Goal: Information Seeking & Learning: Learn about a topic

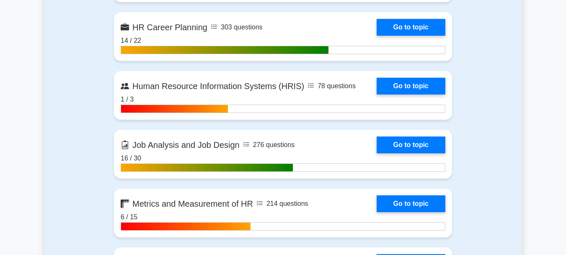
scroll to position [872, 0]
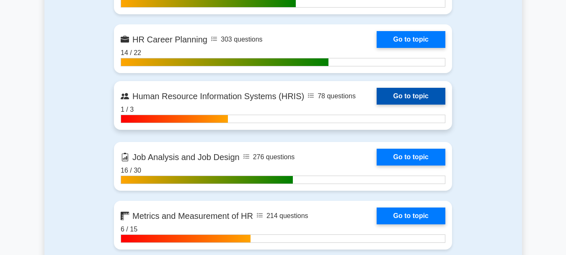
click at [424, 96] on link "Go to topic" at bounding box center [411, 96] width 69 height 17
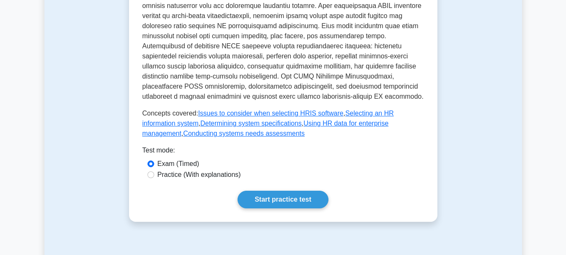
scroll to position [486, 0]
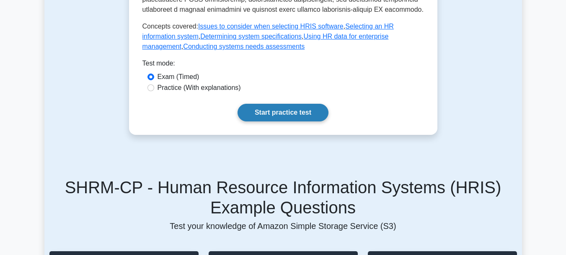
click at [307, 106] on link "Start practice test" at bounding box center [283, 113] width 91 height 18
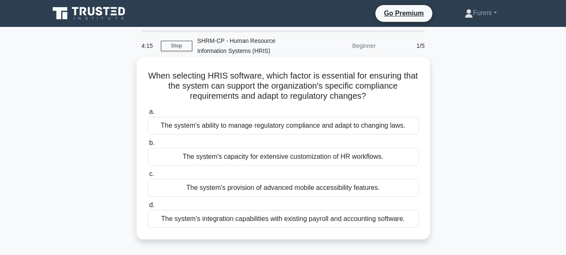
click at [299, 189] on div "The system's provision of advanced mobile accessibility features." at bounding box center [284, 188] width 272 height 18
click at [148, 177] on input "c. The system's provision of advanced mobile accessibility features." at bounding box center [148, 173] width 0 height 5
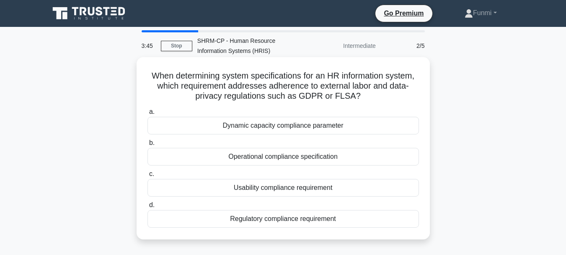
click at [295, 218] on div "Regulatory compliance requirement" at bounding box center [284, 219] width 272 height 18
click at [148, 208] on input "d. Regulatory compliance requirement" at bounding box center [148, 204] width 0 height 5
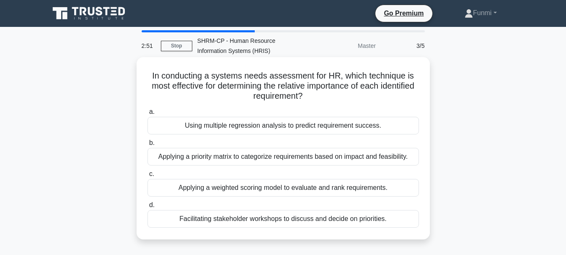
click at [293, 220] on div "Facilitating stakeholder workshops to discuss and decide on priorities." at bounding box center [284, 219] width 272 height 18
click at [148, 208] on input "d. Facilitating stakeholder workshops to discuss and decide on priorities." at bounding box center [148, 204] width 0 height 5
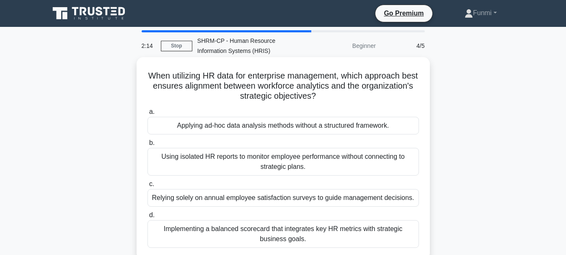
click at [291, 231] on div "Implementing a balanced scorecard that integrates key HR metrics with strategic…" at bounding box center [284, 234] width 272 height 28
click at [148, 218] on input "d. Implementing a balanced scorecard that integrates key HR metrics with strate…" at bounding box center [148, 214] width 0 height 5
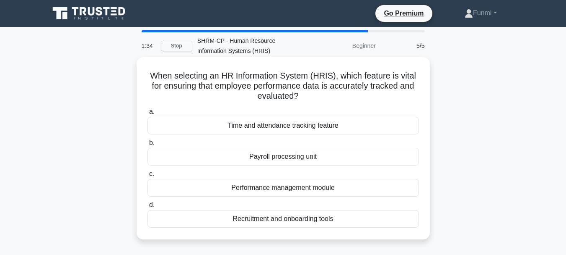
click at [326, 126] on div "Time and attendance tracking feature" at bounding box center [284, 126] width 272 height 18
click at [148, 114] on input "a. Time and attendance tracking feature" at bounding box center [148, 111] width 0 height 5
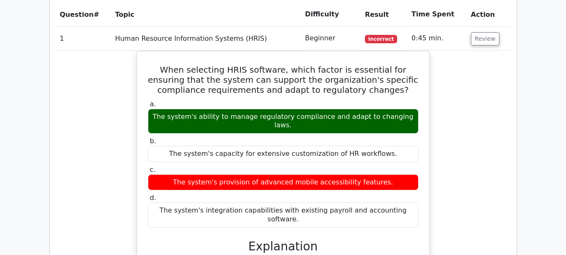
scroll to position [625, 0]
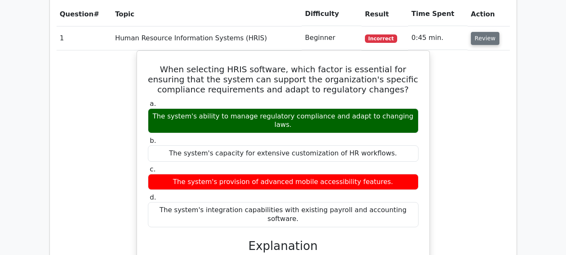
click at [478, 32] on button "Review" at bounding box center [485, 38] width 29 height 13
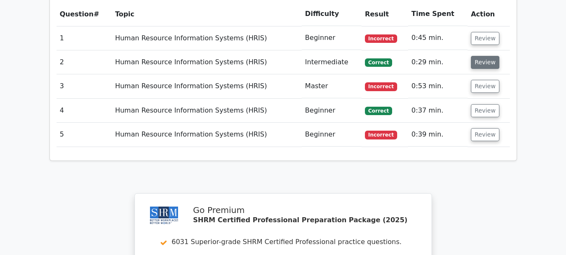
click at [478, 56] on button "Review" at bounding box center [485, 62] width 29 height 13
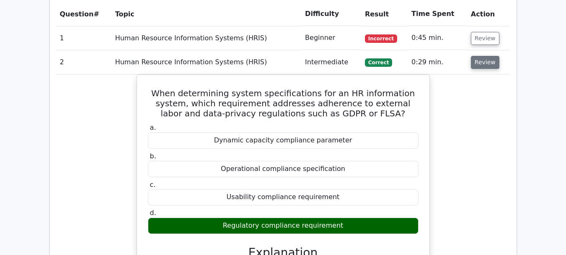
click at [478, 56] on button "Review" at bounding box center [485, 62] width 29 height 13
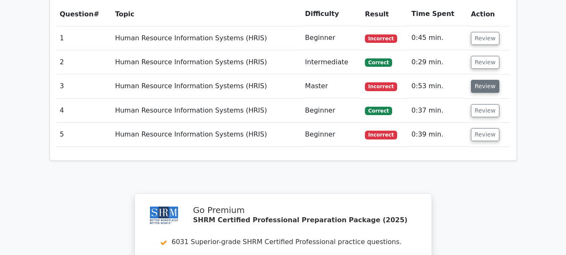
click at [480, 80] on button "Review" at bounding box center [485, 86] width 29 height 13
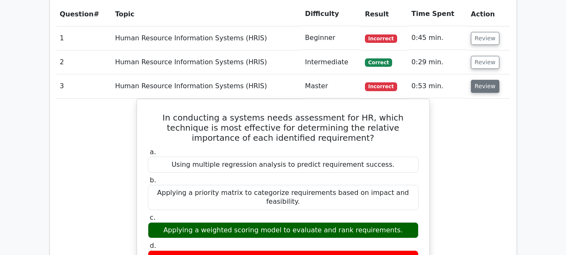
click at [480, 80] on button "Review" at bounding box center [485, 86] width 29 height 13
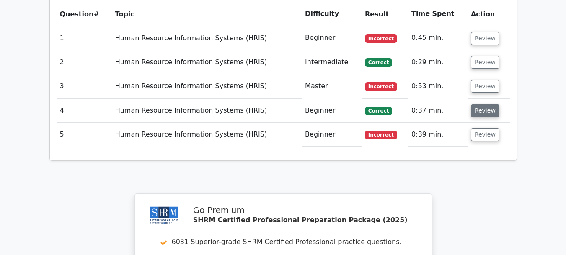
click at [480, 104] on button "Review" at bounding box center [485, 110] width 29 height 13
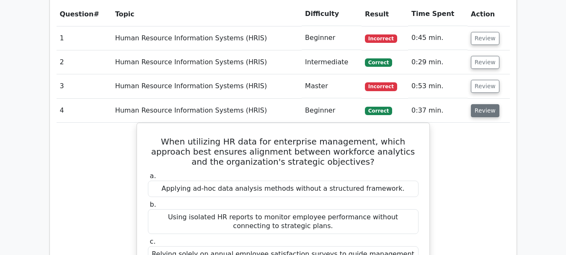
click at [480, 104] on button "Review" at bounding box center [485, 110] width 29 height 13
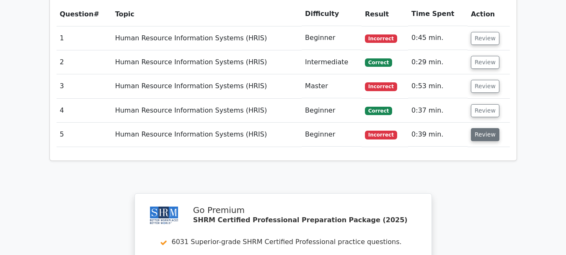
click at [480, 128] on button "Review" at bounding box center [485, 134] width 29 height 13
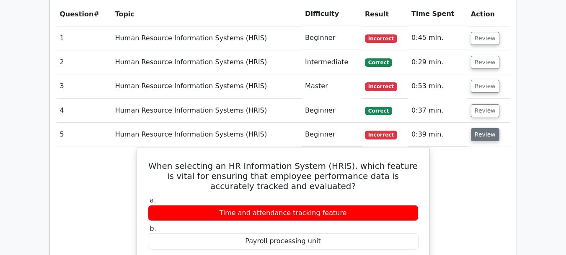
click at [480, 128] on button "Review" at bounding box center [485, 134] width 29 height 13
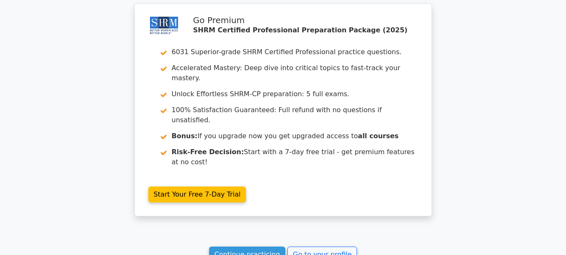
scroll to position [816, 0]
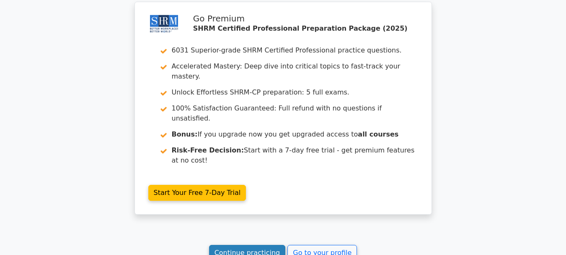
click at [278, 244] on link "Continue practicing" at bounding box center [247, 252] width 77 height 16
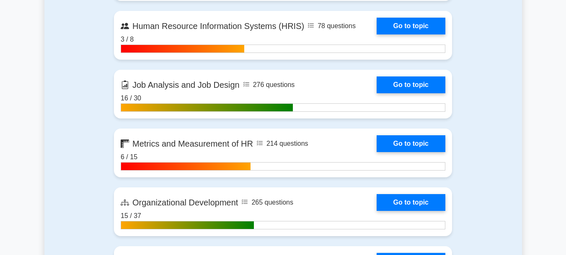
scroll to position [943, 0]
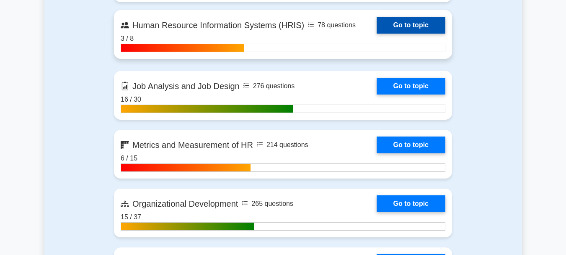
click at [418, 19] on link "Go to topic" at bounding box center [411, 25] width 69 height 17
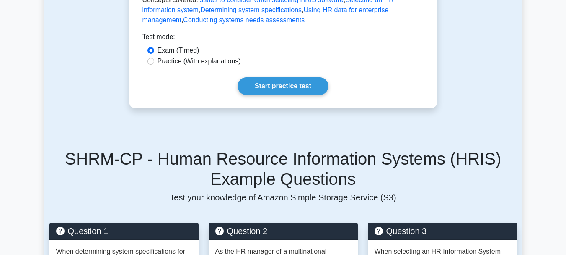
scroll to position [513, 0]
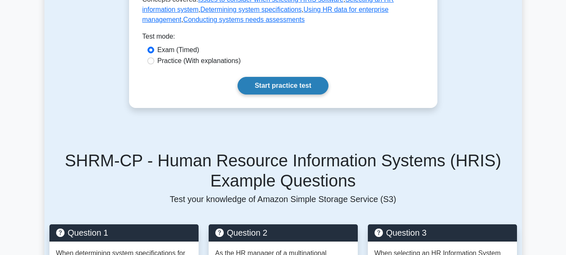
click at [283, 77] on link "Start practice test" at bounding box center [283, 86] width 91 height 18
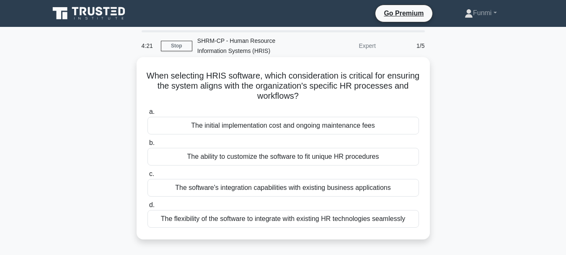
click at [253, 218] on div "The flexibility of the software to integrate with existing HR technologies seam…" at bounding box center [284, 219] width 272 height 18
click at [148, 208] on input "d. The flexibility of the software to integrate with existing HR technologies s…" at bounding box center [148, 204] width 0 height 5
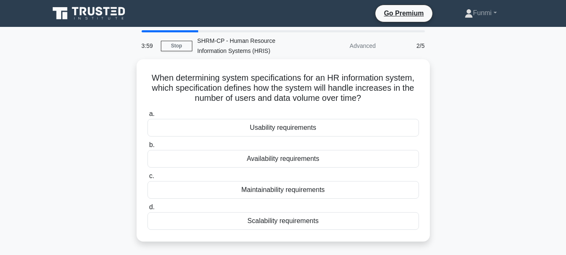
click at [253, 218] on div "Scalability requirements" at bounding box center [284, 221] width 272 height 18
click at [148, 210] on input "d. Scalability requirements" at bounding box center [148, 206] width 0 height 5
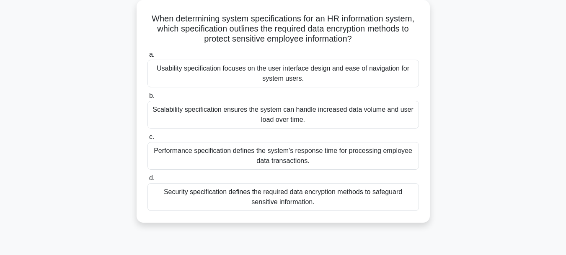
scroll to position [64, 0]
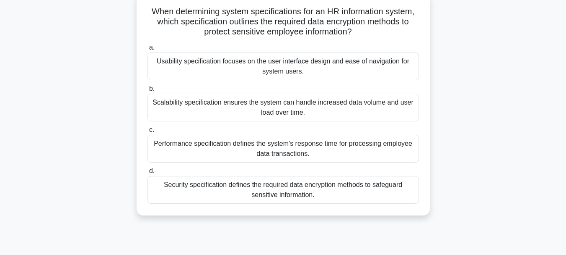
click at [286, 194] on div "Security specification defines the required data encryption methods to safeguar…" at bounding box center [284, 190] width 272 height 28
click at [148, 174] on input "d. Security specification defines the required data encryption methods to safeg…" at bounding box center [148, 170] width 0 height 5
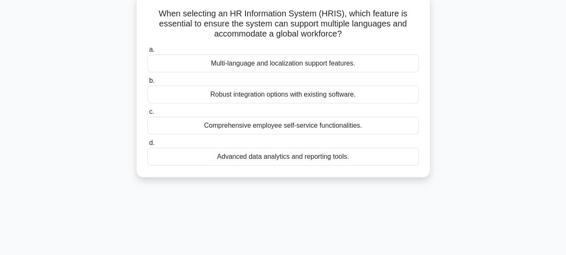
scroll to position [0, 0]
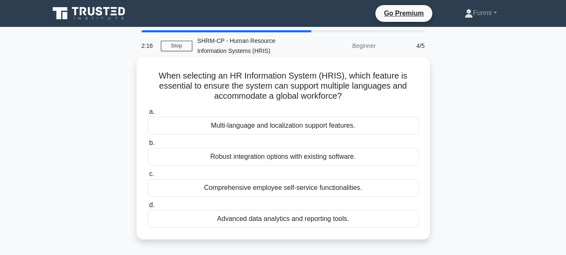
click at [326, 128] on div "Multi-language and localization support features." at bounding box center [284, 126] width 272 height 18
click at [148, 114] on input "a. Multi-language and localization support features." at bounding box center [148, 111] width 0 height 5
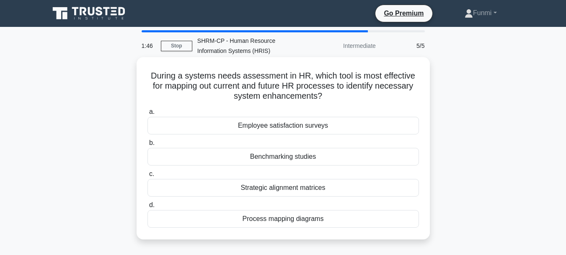
click at [281, 220] on div "Process mapping diagrams" at bounding box center [284, 219] width 272 height 18
click at [148, 208] on input "d. Process mapping diagrams" at bounding box center [148, 204] width 0 height 5
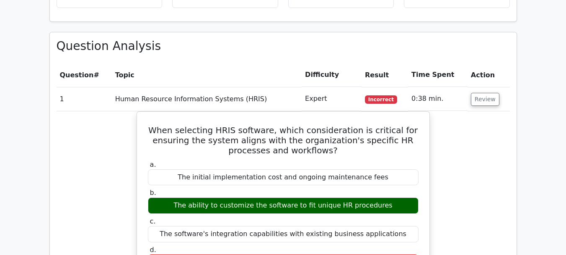
scroll to position [565, 0]
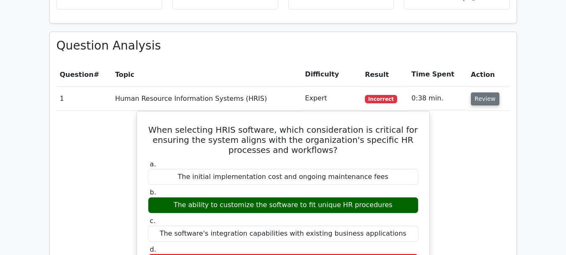
click at [483, 92] on button "Review" at bounding box center [485, 98] width 29 height 13
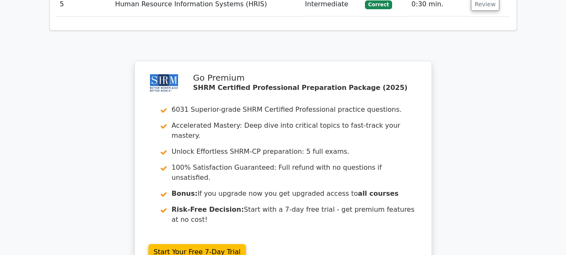
scroll to position [881, 0]
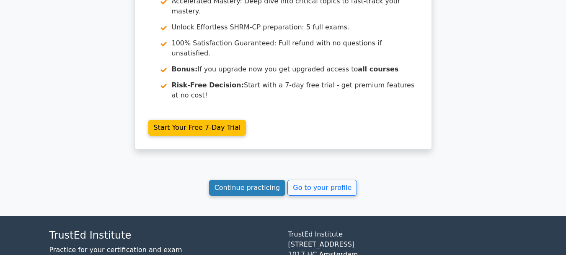
click at [265, 179] on link "Continue practicing" at bounding box center [247, 187] width 77 height 16
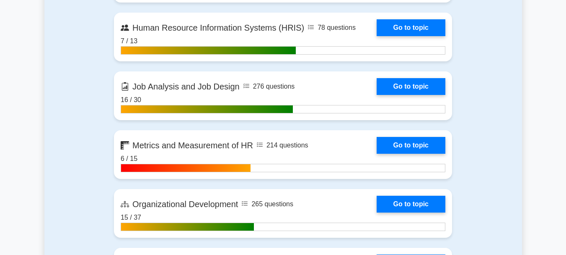
scroll to position [938, 0]
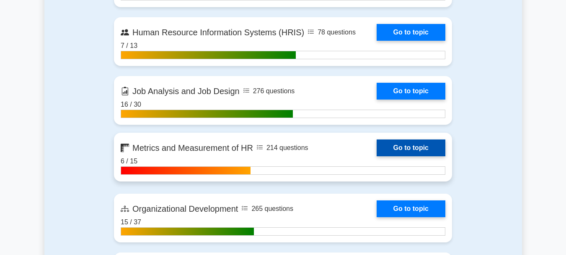
click at [413, 145] on link "Go to topic" at bounding box center [411, 147] width 69 height 17
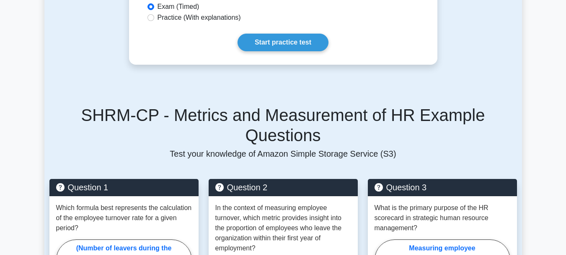
scroll to position [530, 0]
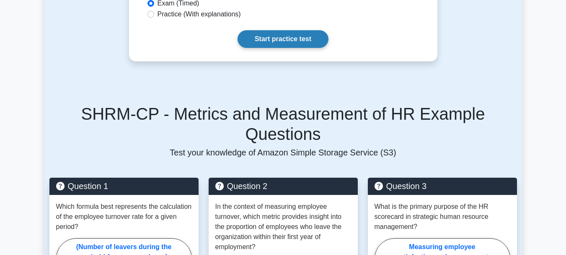
click at [307, 40] on link "Start practice test" at bounding box center [283, 39] width 91 height 18
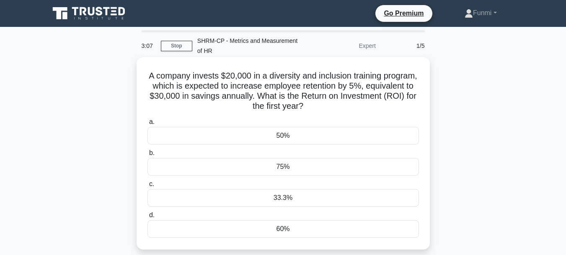
click at [316, 199] on div "33.3%" at bounding box center [284, 198] width 272 height 18
click at [148, 187] on input "c. 33.3%" at bounding box center [148, 183] width 0 height 5
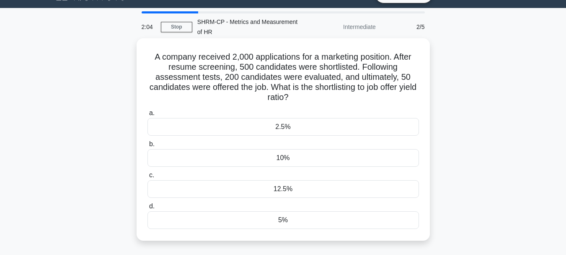
scroll to position [17, 0]
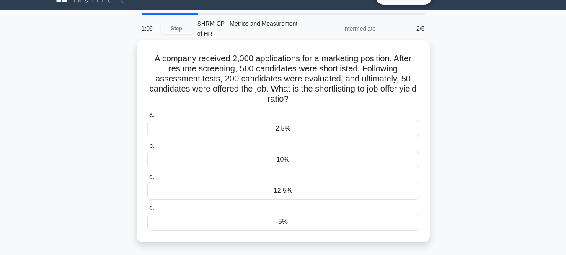
click at [270, 192] on div "12.5%" at bounding box center [284, 191] width 272 height 18
click at [148, 179] on input "c. 12.5%" at bounding box center [148, 176] width 0 height 5
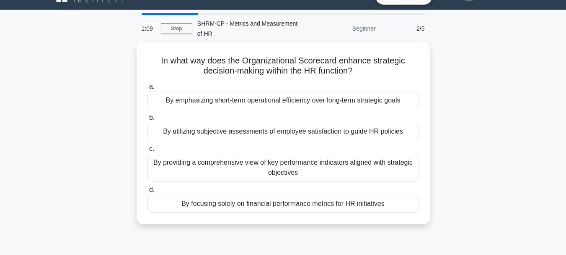
scroll to position [0, 0]
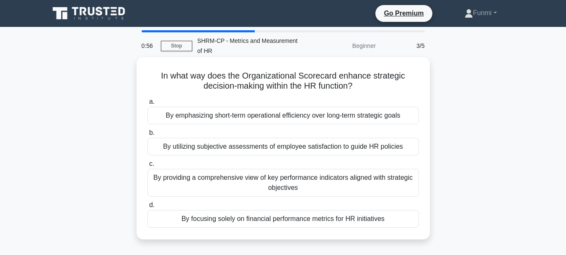
click at [283, 185] on div "By providing a comprehensive view of key performance indicators aligned with st…" at bounding box center [284, 183] width 272 height 28
click at [148, 166] on input "c. By providing a comprehensive view of key performance indicators aligned with…" at bounding box center [148, 163] width 0 height 5
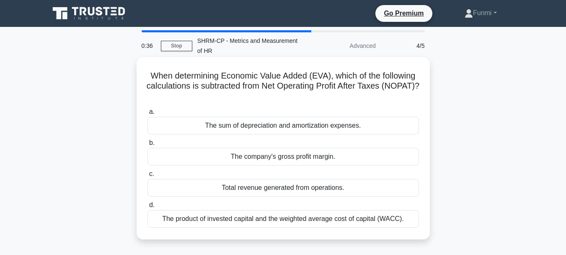
click at [263, 220] on div "The product of invested capital and the weighted average cost of capital (WACC)." at bounding box center [284, 219] width 272 height 18
click at [148, 208] on input "d. The product of invested capital and the weighted average cost of capital (WA…" at bounding box center [148, 204] width 0 height 5
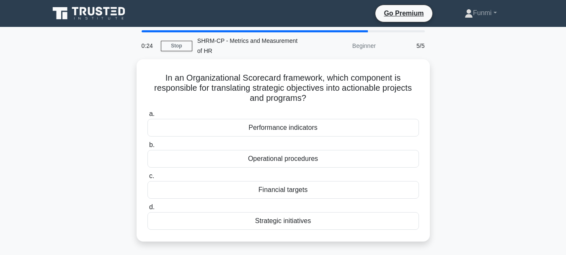
click at [263, 220] on div "Strategic initiatives" at bounding box center [284, 221] width 272 height 18
click at [148, 210] on input "d. Strategic initiatives" at bounding box center [148, 206] width 0 height 5
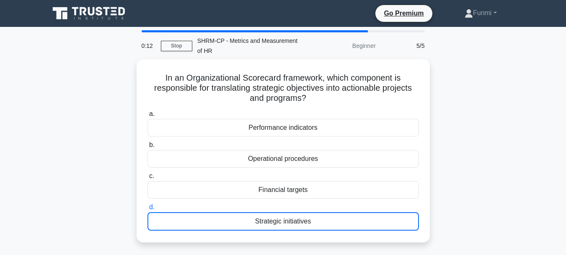
click at [2, 71] on main "0:12 Stop SHRM-CP - Metrics and Measurement of HR Beginner 5/5 In an Organizati…" at bounding box center [283, 240] width 566 height 426
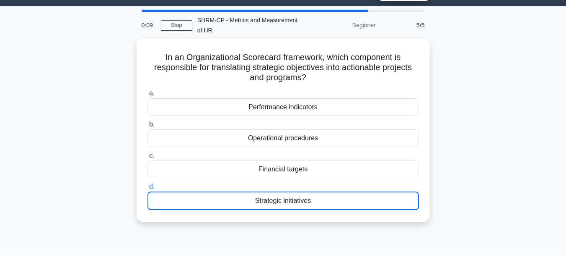
scroll to position [20, 0]
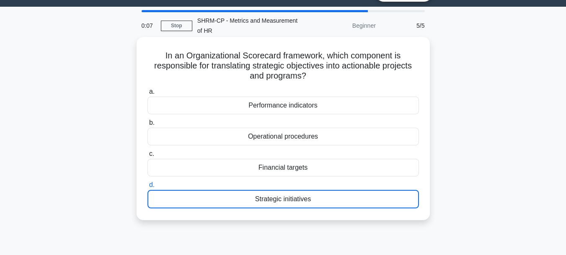
click at [373, 200] on div "Strategic initiatives" at bounding box center [284, 199] width 272 height 18
click at [148, 187] on input "d. Strategic initiatives" at bounding box center [148, 184] width 0 height 5
click at [306, 197] on div "Strategic initiatives" at bounding box center [284, 199] width 272 height 18
click at [148, 187] on input "d. Strategic initiatives" at bounding box center [148, 184] width 0 height 5
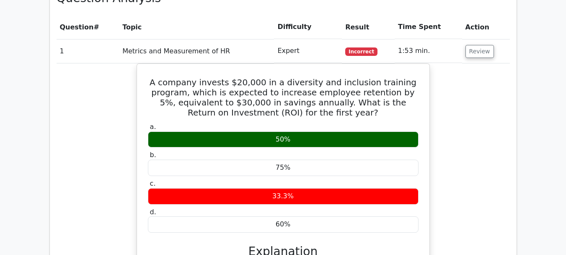
scroll to position [619, 0]
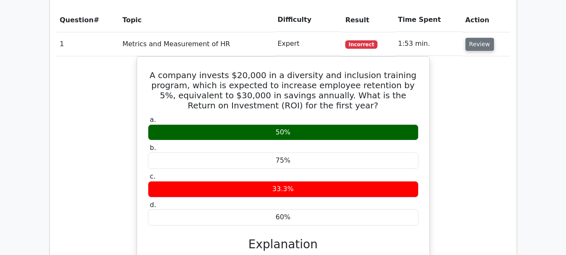
click at [477, 38] on button "Review" at bounding box center [480, 44] width 29 height 13
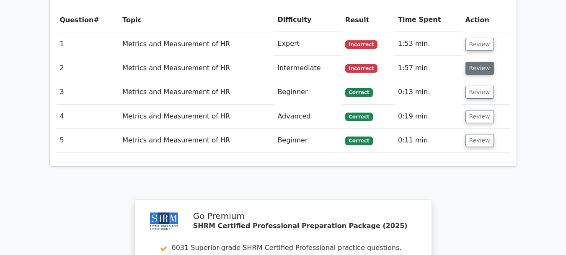
click at [477, 62] on button "Review" at bounding box center [480, 68] width 29 height 13
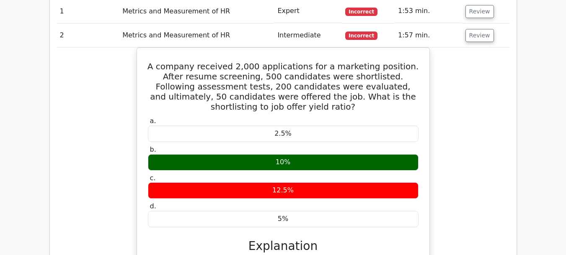
scroll to position [652, 0]
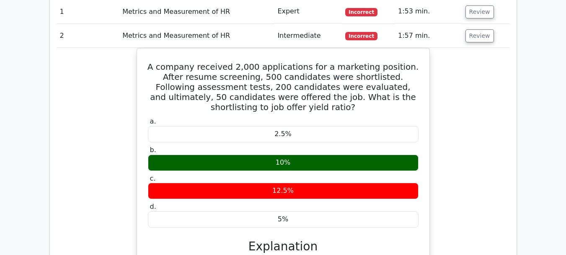
click at [460, 140] on div "A company received 2,000 applications for a marketing position. After resume sc…" at bounding box center [284, 189] width 454 height 283
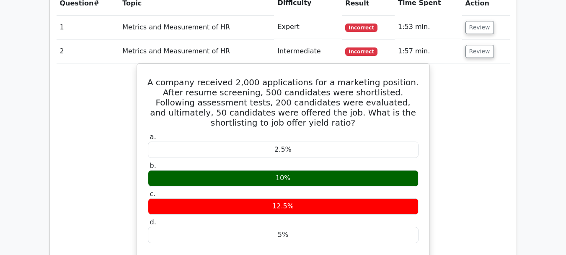
scroll to position [635, 0]
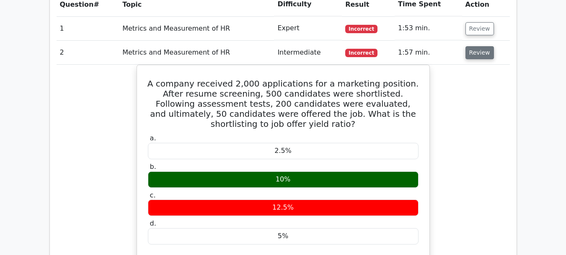
click at [480, 46] on button "Review" at bounding box center [480, 52] width 29 height 13
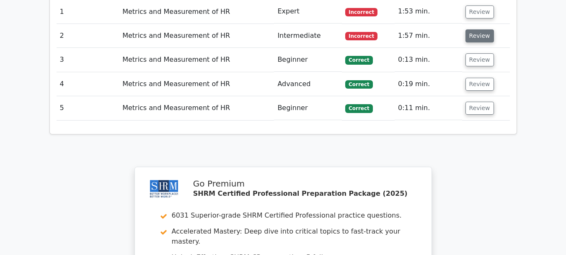
scroll to position [668, 0]
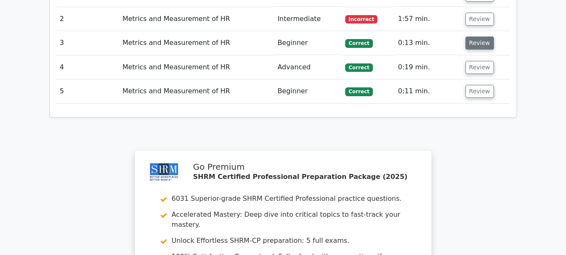
click at [478, 36] on button "Review" at bounding box center [480, 42] width 29 height 13
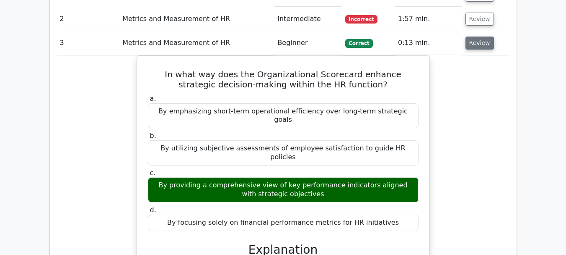
click at [478, 36] on button "Review" at bounding box center [480, 42] width 29 height 13
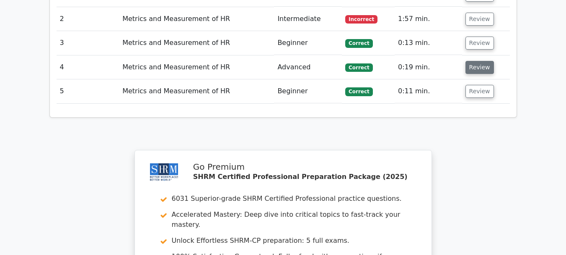
click at [478, 61] on button "Review" at bounding box center [480, 67] width 29 height 13
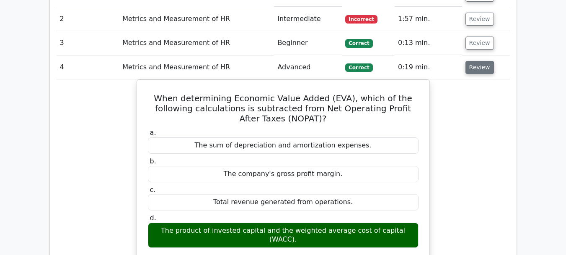
click at [478, 61] on button "Review" at bounding box center [480, 67] width 29 height 13
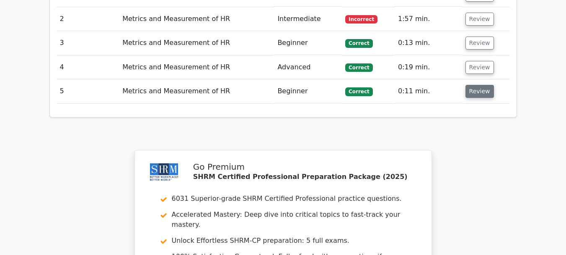
click at [478, 85] on button "Review" at bounding box center [480, 91] width 29 height 13
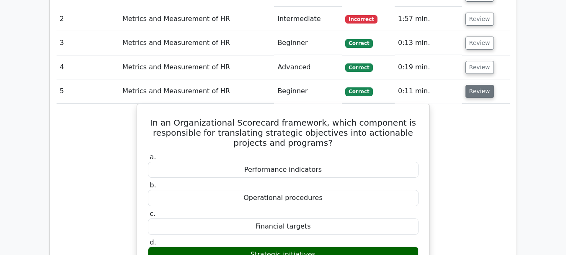
click at [478, 85] on button "Review" at bounding box center [480, 91] width 29 height 13
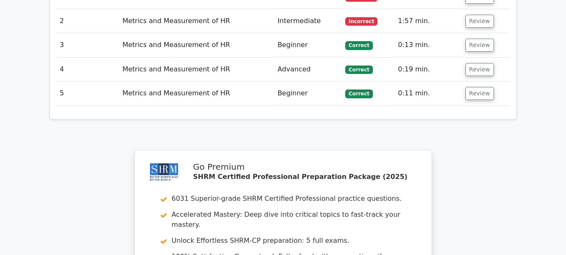
click at [506, 114] on div "Your Test Results SHRM Certified Professional - Metrics and Measurement of HR 6…" at bounding box center [283, 8] width 478 height 840
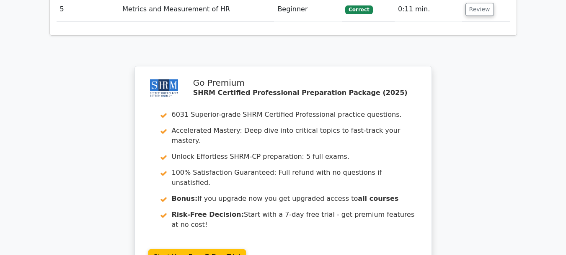
scroll to position [769, 0]
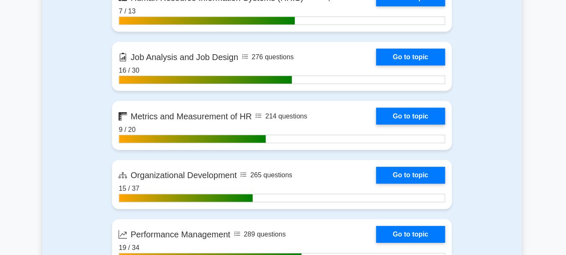
scroll to position [1191, 0]
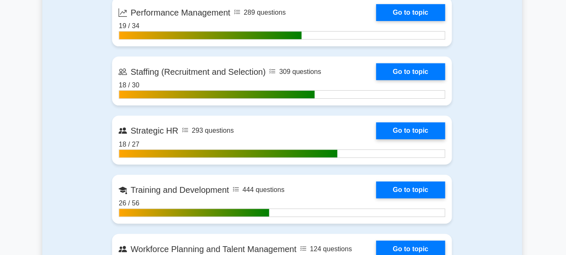
click at [559, 163] on main "SHRM Certified Professional Customize Your Next Practice Test Topics Change Man…" at bounding box center [283, 70] width 566 height 2468
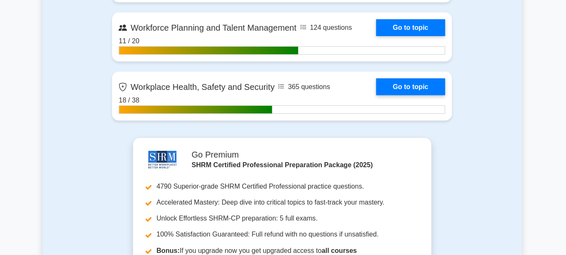
scroll to position [1631, 0]
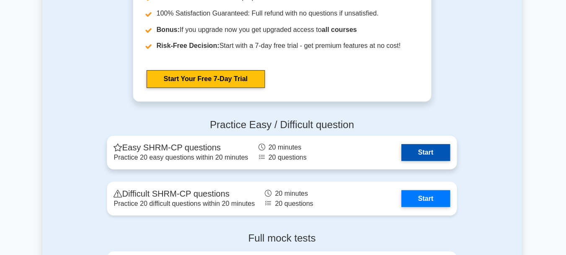
click at [431, 149] on link "Start" at bounding box center [426, 152] width 49 height 17
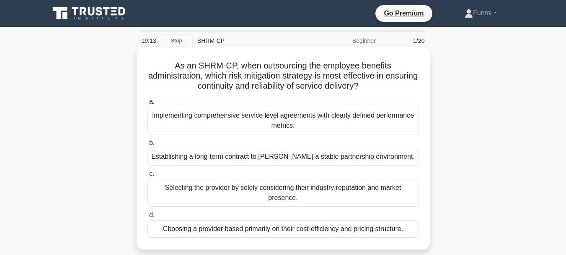
click at [375, 190] on div "Selecting the provider by solely considering their industry reputation and mark…" at bounding box center [284, 193] width 272 height 28
click at [148, 177] on input "c. Selecting the provider by solely considering their industry reputation and m…" at bounding box center [148, 173] width 0 height 5
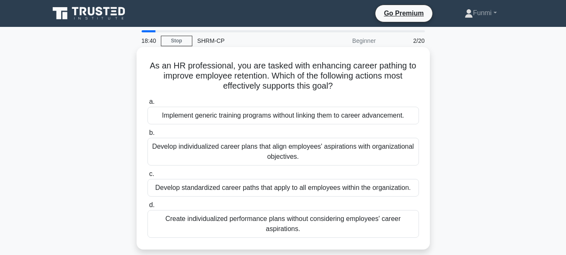
click at [384, 154] on div "Develop individualized career plans that align employees' aspirations with orga…" at bounding box center [284, 152] width 272 height 28
click at [148, 135] on input "b. Develop individualized career plans that align employees' aspirations with o…" at bounding box center [148, 132] width 0 height 5
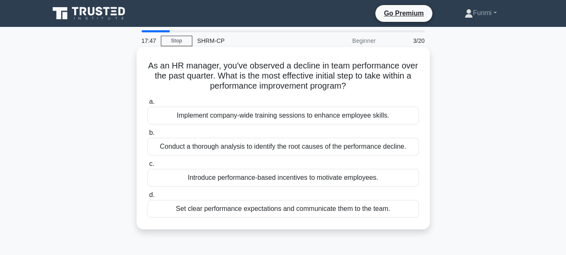
click at [384, 145] on div "Conduct a thorough analysis to identify the root causes of the performance decl…" at bounding box center [284, 147] width 272 height 18
click at [148, 135] on input "b. Conduct a thorough analysis to identify the root causes of the performance d…" at bounding box center [148, 132] width 0 height 5
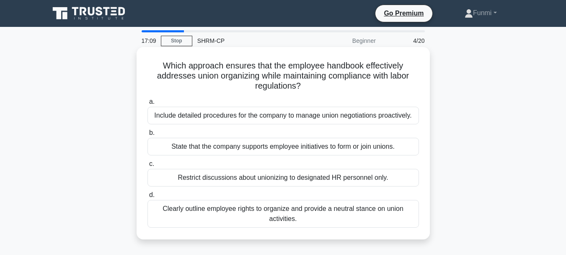
click at [352, 214] on div "Clearly outline employee rights to organize and provide a neutral stance on uni…" at bounding box center [284, 214] width 272 height 28
click at [148, 197] on input "d. Clearly outline employee rights to organize and provide a neutral stance on …" at bounding box center [148, 194] width 0 height 5
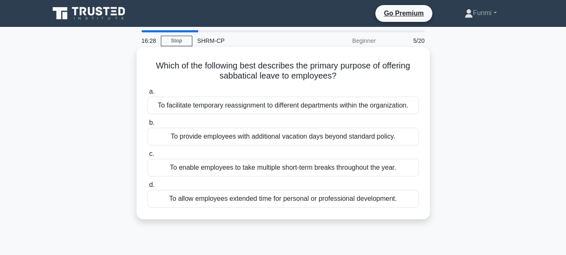
click at [360, 200] on div "To allow employees extended time for personal or professional development." at bounding box center [284, 199] width 272 height 18
click at [148, 187] on input "d. To allow employees extended time for personal or professional development." at bounding box center [148, 184] width 0 height 5
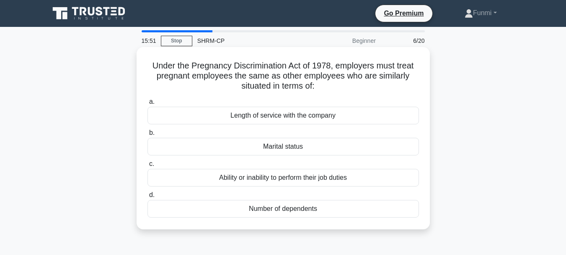
click at [353, 181] on div "Ability or inability to perform their job duties" at bounding box center [284, 178] width 272 height 18
click at [148, 166] on input "c. Ability or inability to perform their job duties" at bounding box center [148, 163] width 0 height 5
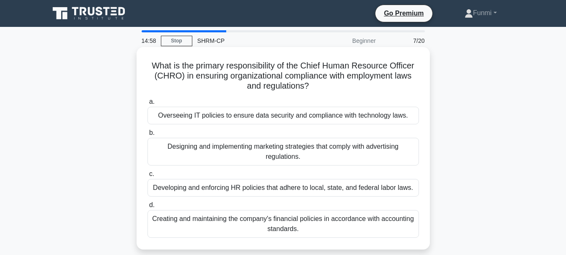
click at [343, 192] on div "Developing and enforcing HR policies that adhere to local, state, and federal l…" at bounding box center [284, 188] width 272 height 18
click at [148, 177] on input "c. Developing and enforcing HR policies that adhere to local, state, and federa…" at bounding box center [148, 173] width 0 height 5
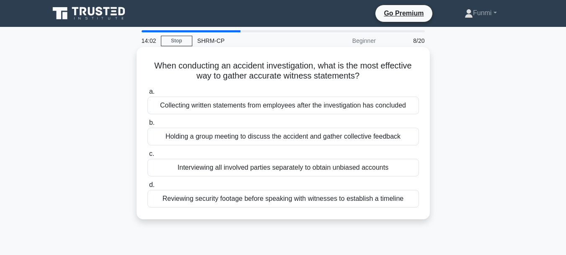
click at [330, 198] on div "Reviewing security footage before speaking with witnesses to establish a timeli…" at bounding box center [284, 199] width 272 height 18
click at [148, 187] on input "d. Reviewing security footage before speaking with witnesses to establish a tim…" at bounding box center [148, 184] width 0 height 5
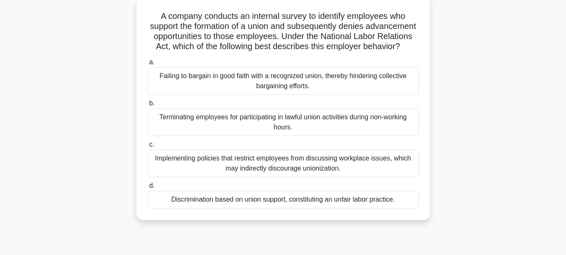
scroll to position [52, 0]
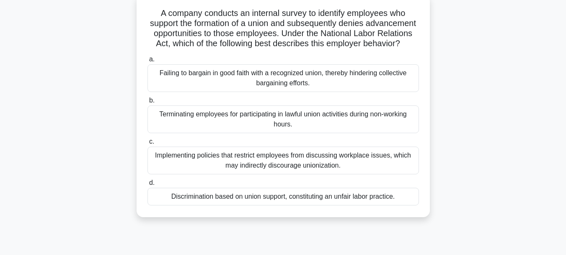
click at [309, 205] on div "Discrimination based on union support, constituting an unfair labor practice." at bounding box center [284, 196] width 272 height 18
click at [148, 185] on input "d. Discrimination based on union support, constituting an unfair labor practice." at bounding box center [148, 182] width 0 height 5
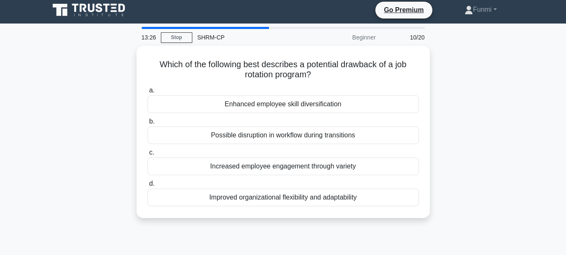
scroll to position [0, 0]
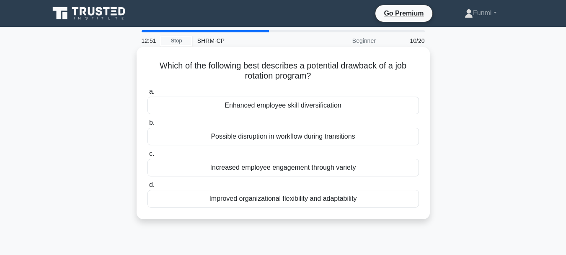
click at [329, 140] on div "Possible disruption in workflow during transitions" at bounding box center [284, 136] width 272 height 18
click at [148, 125] on input "b. Possible disruption in workflow during transitions" at bounding box center [148, 122] width 0 height 5
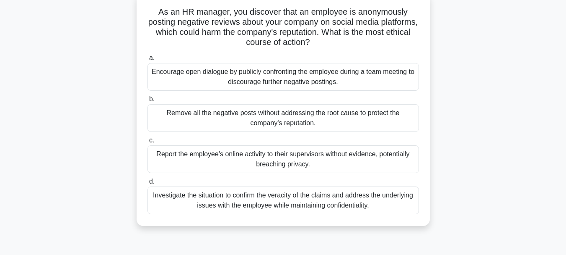
scroll to position [56, 0]
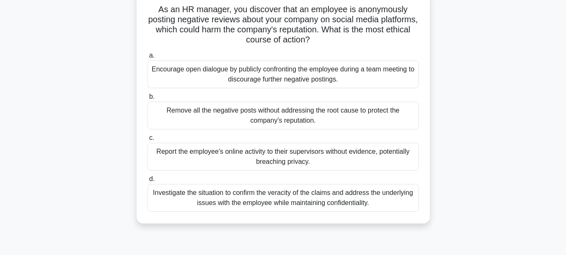
click at [347, 196] on div "Investigate the situation to confirm the veracity of the claims and address the…" at bounding box center [284, 198] width 272 height 28
click at [148, 182] on input "d. Investigate the situation to confirm the veracity of the claims and address …" at bounding box center [148, 178] width 0 height 5
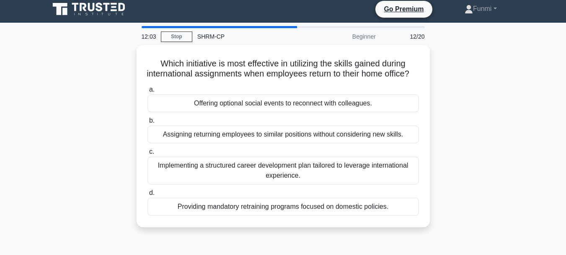
scroll to position [0, 0]
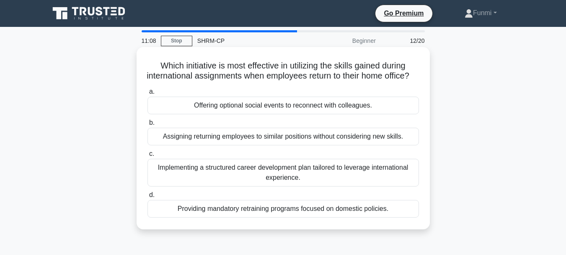
click at [346, 217] on div "Providing mandatory retraining programs focused on domestic policies." at bounding box center [284, 209] width 272 height 18
click at [148, 197] on input "d. Providing mandatory retraining programs focused on domestic policies." at bounding box center [148, 194] width 0 height 5
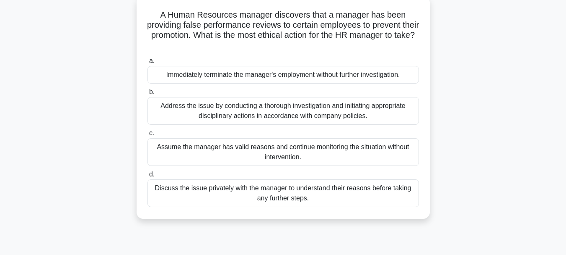
scroll to position [54, 0]
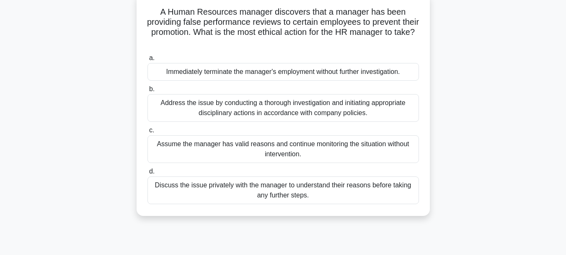
click at [373, 109] on div "Address the issue by conducting a thorough investigation and initiating appropr…" at bounding box center [284, 108] width 272 height 28
click at [148, 92] on input "b. Address the issue by conducting a thorough investigation and initiating appr…" at bounding box center [148, 88] width 0 height 5
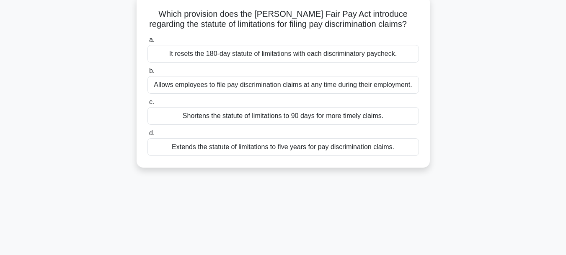
scroll to position [0, 0]
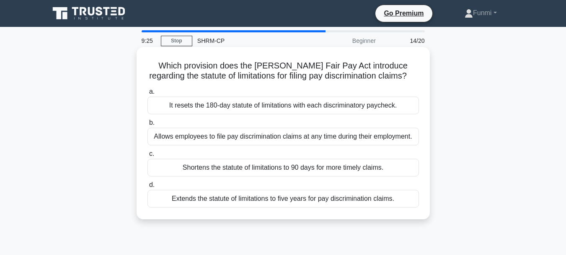
click at [393, 114] on div "It resets the 180-day statute of limitations with each discriminatory paycheck." at bounding box center [284, 105] width 272 height 18
click at [148, 94] on input "a. It resets the 180-day statute of limitations with each discriminatory payche…" at bounding box center [148, 91] width 0 height 5
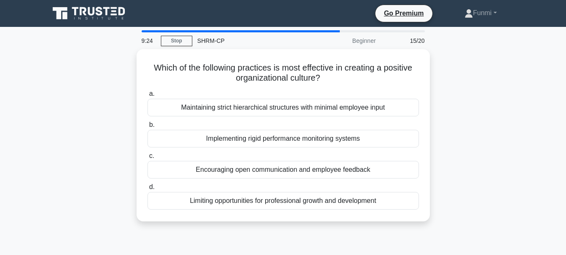
click at [393, 117] on div "a. Maintaining strict hierarchical structures with minimal employee input b. Im…" at bounding box center [284, 149] width 282 height 124
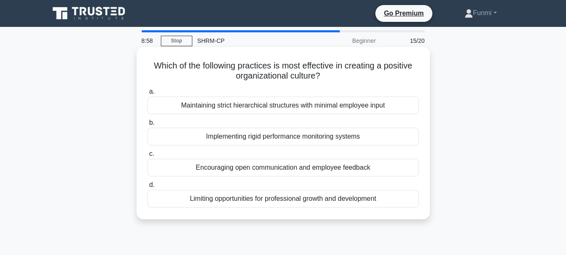
click at [355, 169] on div "Encouraging open communication and employee feedback" at bounding box center [284, 167] width 272 height 18
click at [148, 156] on input "c. Encouraging open communication and employee feedback" at bounding box center [148, 153] width 0 height 5
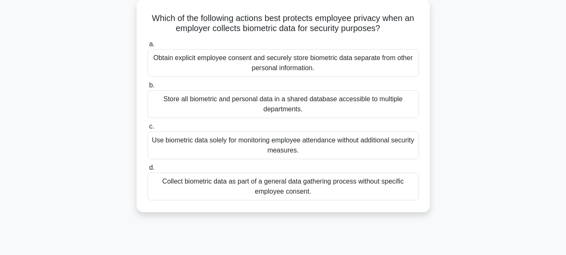
scroll to position [50, 0]
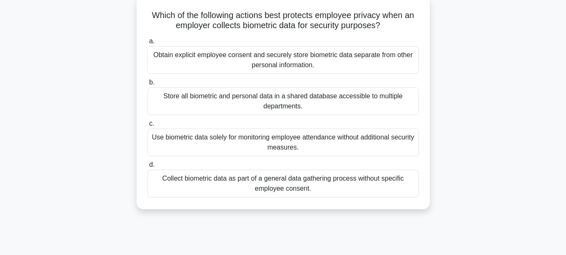
click at [388, 62] on div "Obtain explicit employee consent and securely store biometric data separate fro…" at bounding box center [284, 60] width 272 height 28
click at [148, 44] on input "a. Obtain explicit employee consent and securely store biometric data separate …" at bounding box center [148, 41] width 0 height 5
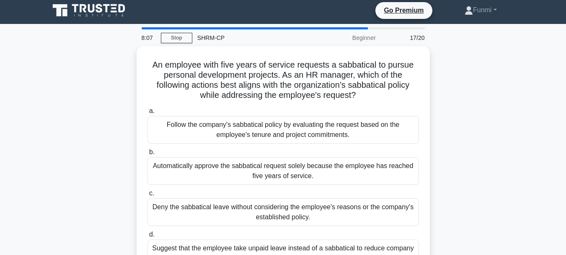
scroll to position [0, 0]
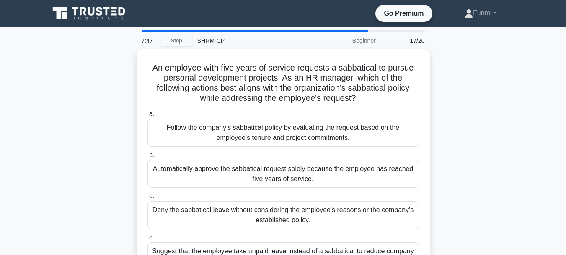
click at [483, 71] on div "An employee with five years of service requests a sabbatical to pursue personal…" at bounding box center [283, 170] width 478 height 242
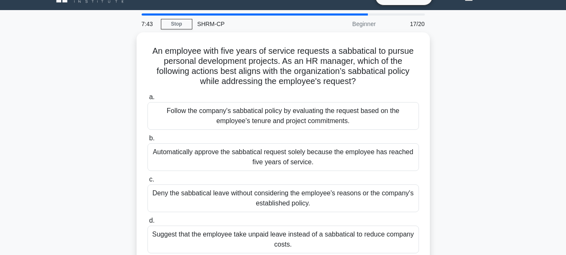
scroll to position [34, 0]
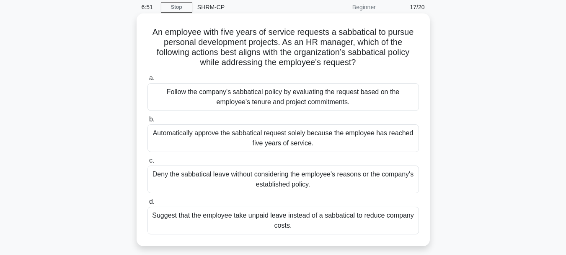
click at [360, 94] on div "Follow the company's sabbatical policy by evaluating the request based on the e…" at bounding box center [284, 97] width 272 height 28
click at [148, 81] on input "a. Follow the company's sabbatical policy by evaluating the request based on th…" at bounding box center [148, 77] width 0 height 5
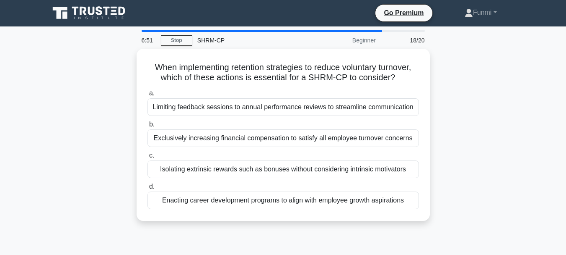
scroll to position [0, 0]
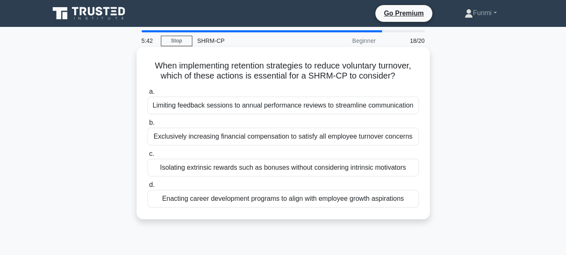
click at [316, 198] on div "Enacting career development programs to align with employee growth aspirations" at bounding box center [284, 199] width 272 height 18
click at [148, 187] on input "d. Enacting career development programs to align with employee growth aspiratio…" at bounding box center [148, 184] width 0 height 5
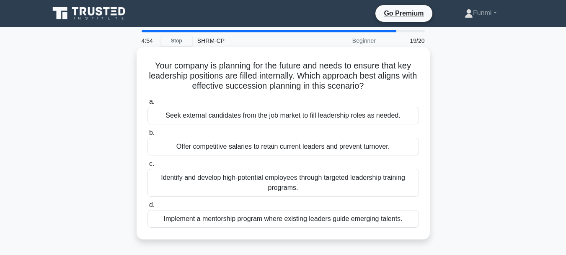
click at [311, 219] on div "Implement a mentorship program where existing leaders guide emerging talents." at bounding box center [284, 219] width 272 height 18
click at [148, 208] on input "d. Implement a mentorship program where existing leaders guide emerging talents." at bounding box center [148, 204] width 0 height 5
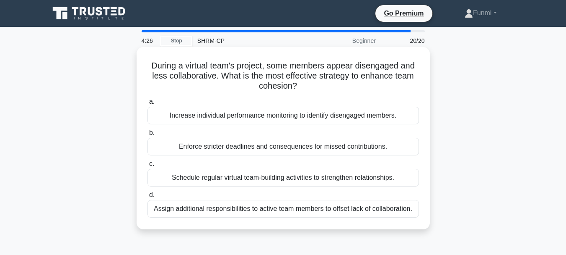
click at [331, 180] on div "Schedule regular virtual team-building activities to strengthen relationships." at bounding box center [284, 178] width 272 height 18
click at [148, 166] on input "c. Schedule regular virtual team-building activities to strengthen relationship…" at bounding box center [148, 163] width 0 height 5
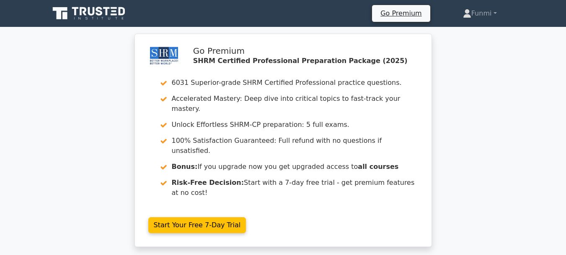
click at [507, 133] on div "Go Premium SHRM Certified Professional Preparation Package (2025) 6031 Superior…" at bounding box center [283, 145] width 566 height 223
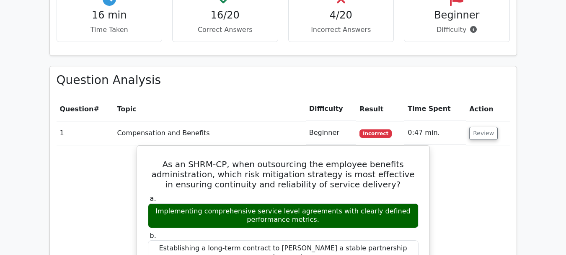
scroll to position [704, 0]
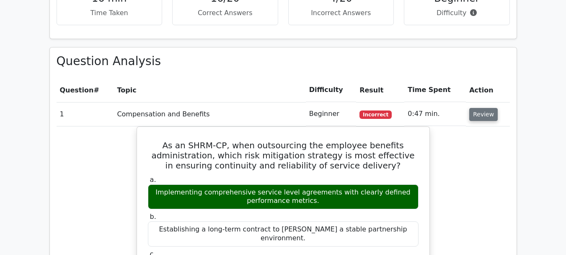
click at [486, 108] on button "Review" at bounding box center [484, 114] width 29 height 13
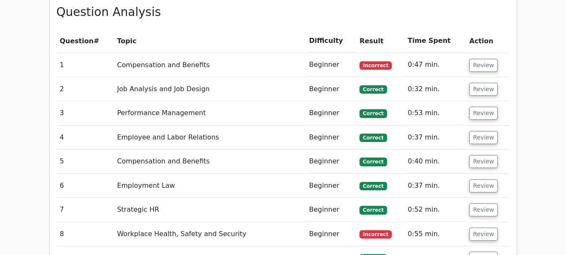
scroll to position [755, 0]
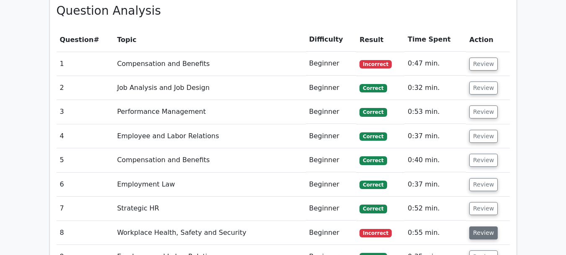
click at [483, 226] on button "Review" at bounding box center [484, 232] width 29 height 13
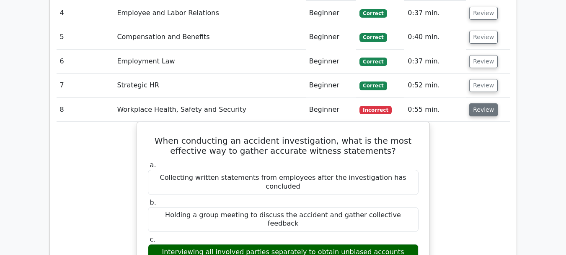
scroll to position [956, 0]
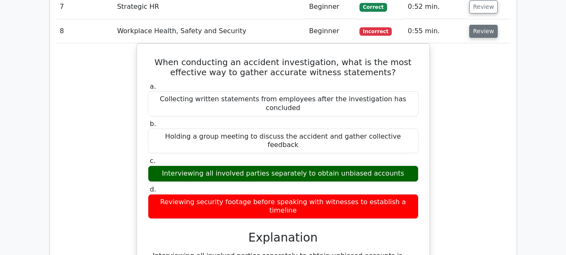
click at [482, 25] on button "Review" at bounding box center [484, 31] width 29 height 13
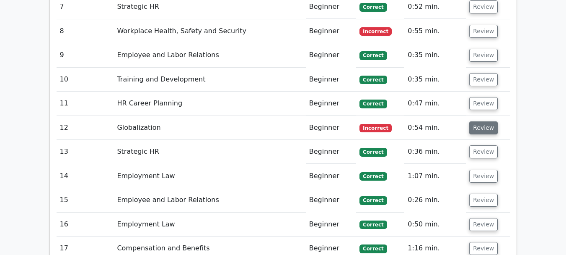
click at [484, 121] on button "Review" at bounding box center [484, 127] width 29 height 13
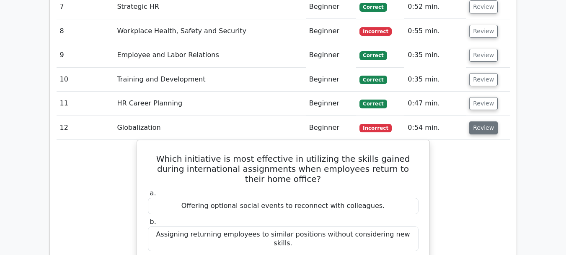
click at [481, 121] on button "Review" at bounding box center [484, 127] width 29 height 13
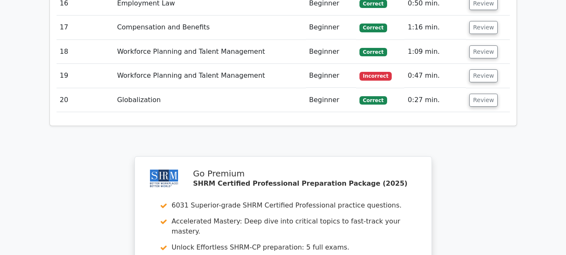
scroll to position [1398, 0]
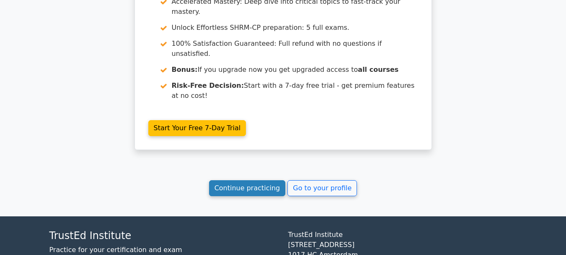
click at [272, 180] on link "Continue practicing" at bounding box center [247, 188] width 77 height 16
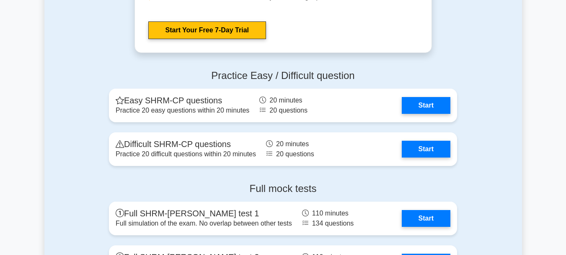
scroll to position [1697, 0]
